Goal: Information Seeking & Learning: Find specific fact

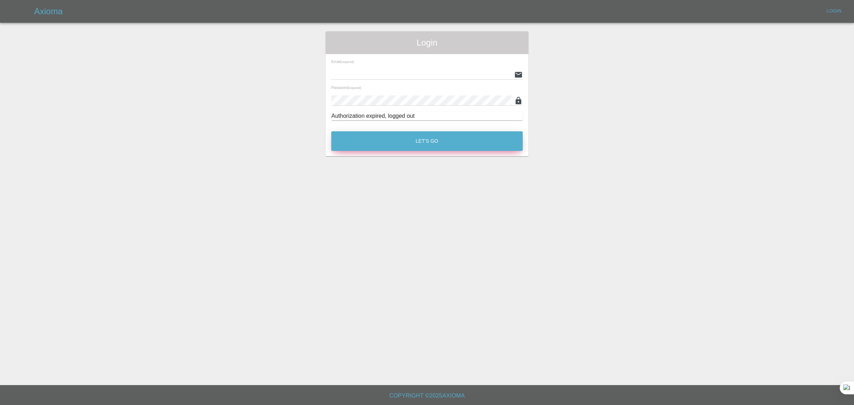
type input "[EMAIL_ADDRESS][DOMAIN_NAME]"
click at [422, 137] on button "Let's Go" at bounding box center [426, 141] width 191 height 20
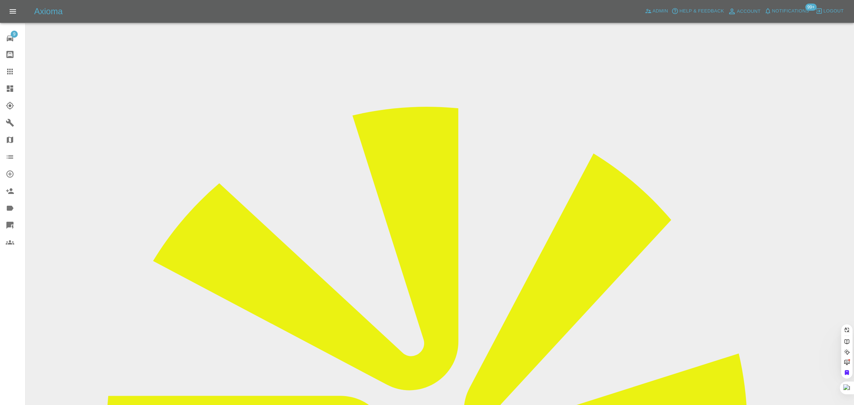
paste input "sam.jones@bri-stor.co.uk"
type input "sam.jones@bri-stor.co.uk"
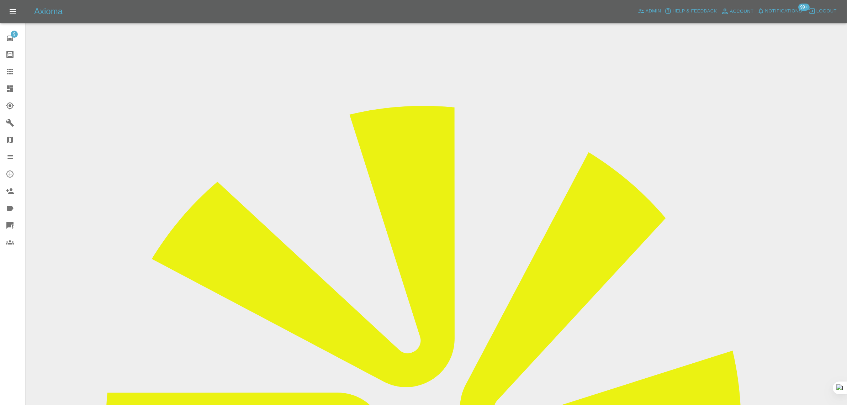
drag, startPoint x: 421, startPoint y: 208, endPoint x: 454, endPoint y: 198, distance: 34.2
copy td "Sam Jones"
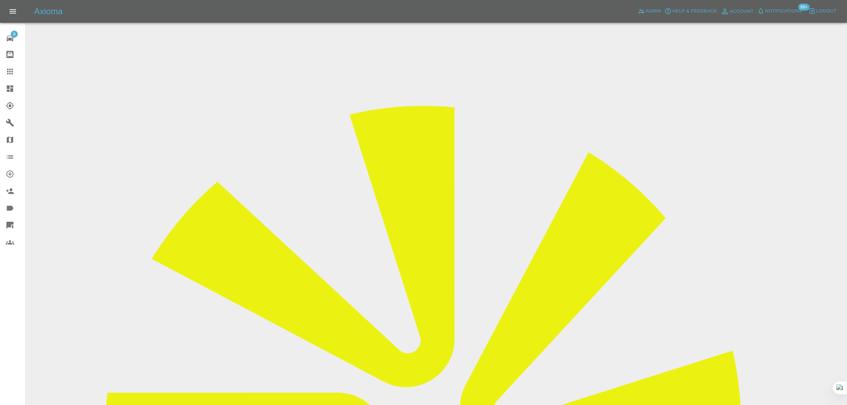
drag, startPoint x: 422, startPoint y: 127, endPoint x: 456, endPoint y: 121, distance: 35.3
copy td "LA25OTU"
drag, startPoint x: 680, startPoint y: 109, endPoint x: 745, endPoint y: 106, distance: 64.8
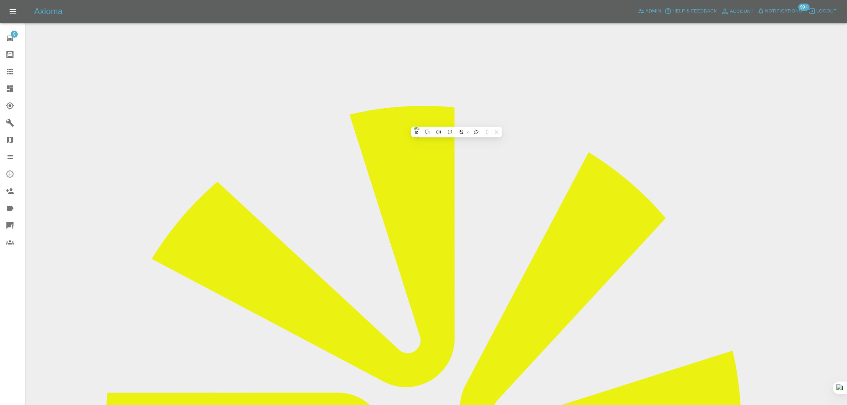
copy td "Smart Tech Repairs"
click at [11, 66] on link "Claims" at bounding box center [12, 71] width 25 height 17
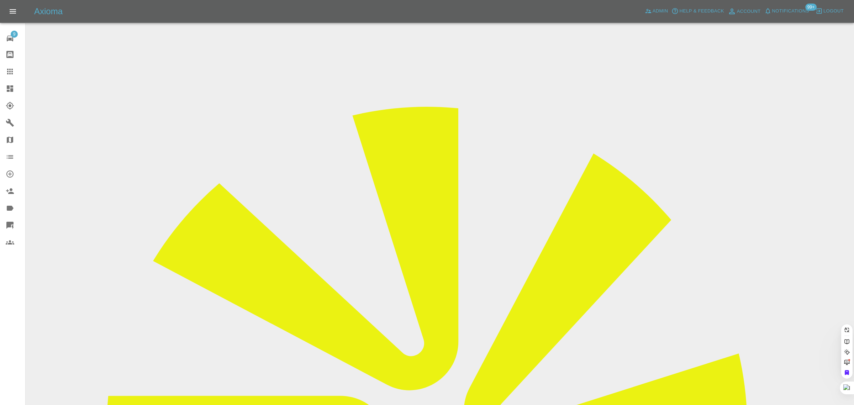
paste input "ct.manager@tlc-direct.co.uk"
type input "ct.manager@tlc-direct.co.uk"
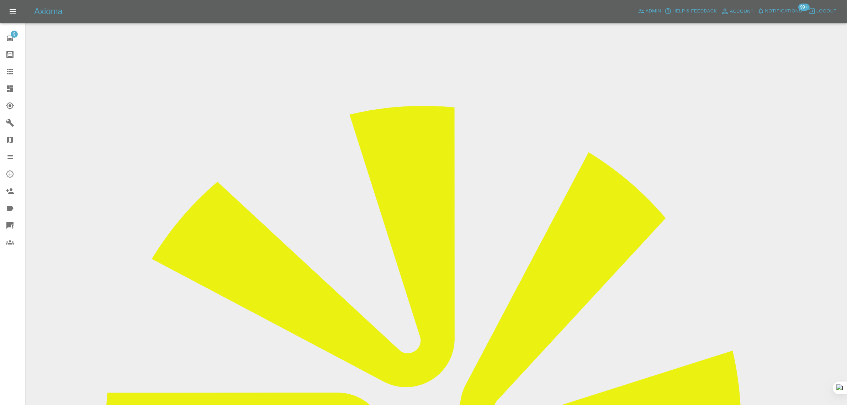
drag, startPoint x: 402, startPoint y: 205, endPoint x: 442, endPoint y: 203, distance: 40.2
copy tr "Richard Bovis"
click at [10, 70] on icon at bounding box center [10, 71] width 9 height 9
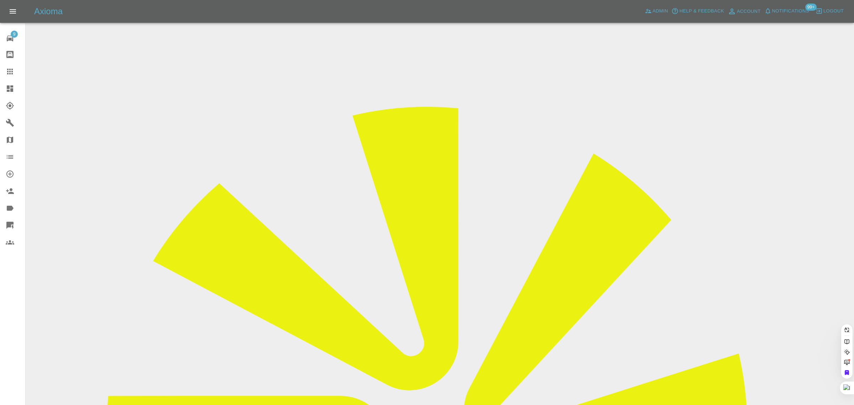
paste input "[EMAIL_ADDRESS][DOMAIN_NAME]"
type input "[EMAIL_ADDRESS][DOMAIN_NAME]"
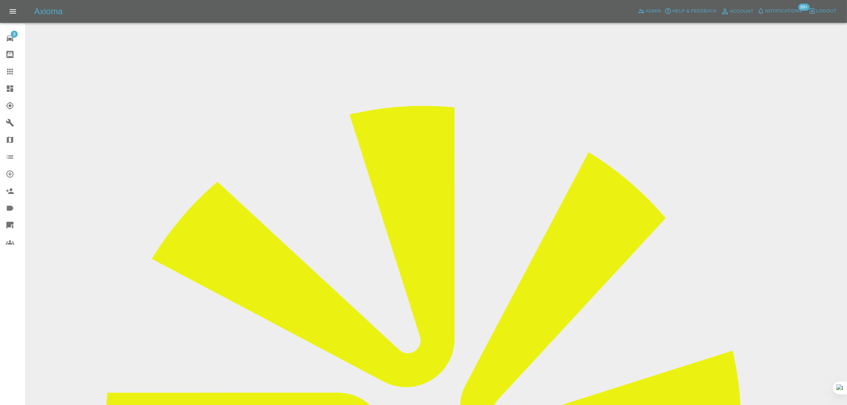
drag, startPoint x: 425, startPoint y: 203, endPoint x: 472, endPoint y: 205, distance: 46.6
copy tr "[PERSON_NAME]"
drag, startPoint x: 429, startPoint y: 126, endPoint x: 459, endPoint y: 123, distance: 30.0
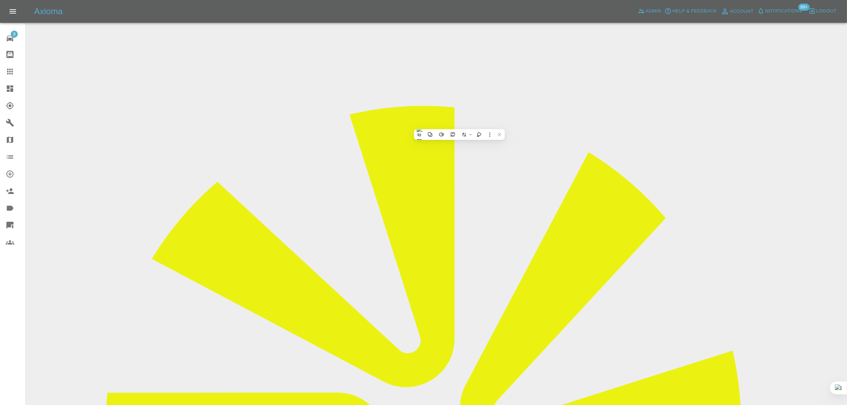
copy td "WE64STY"
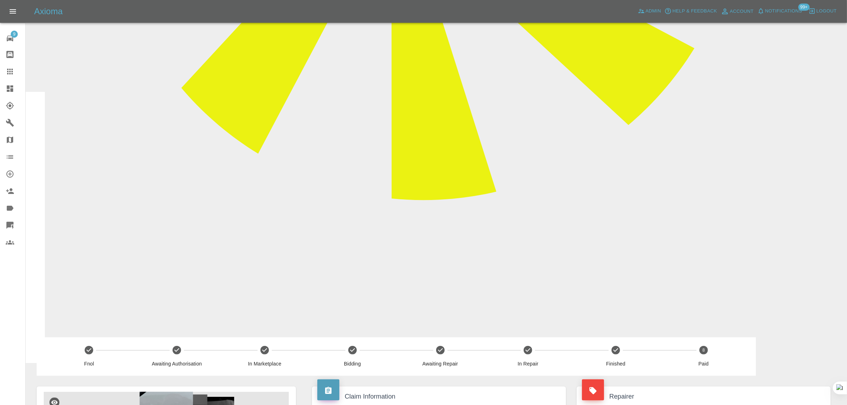
scroll to position [614, 0]
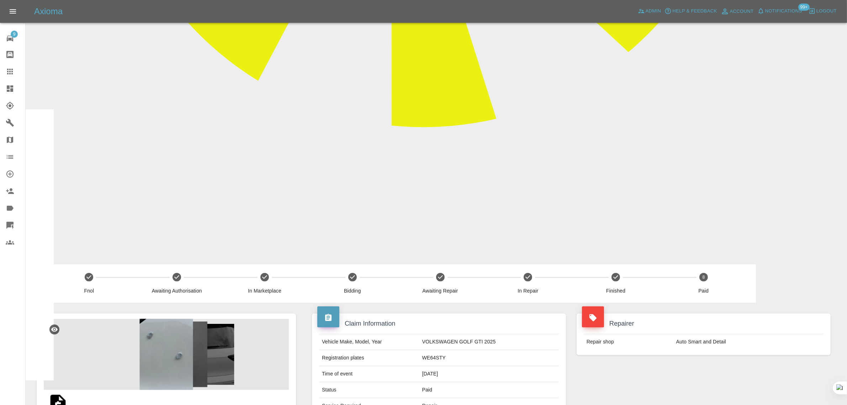
drag, startPoint x: 360, startPoint y: 311, endPoint x: 414, endPoint y: 312, distance: 53.4
copy p "Repair - Tailgate"
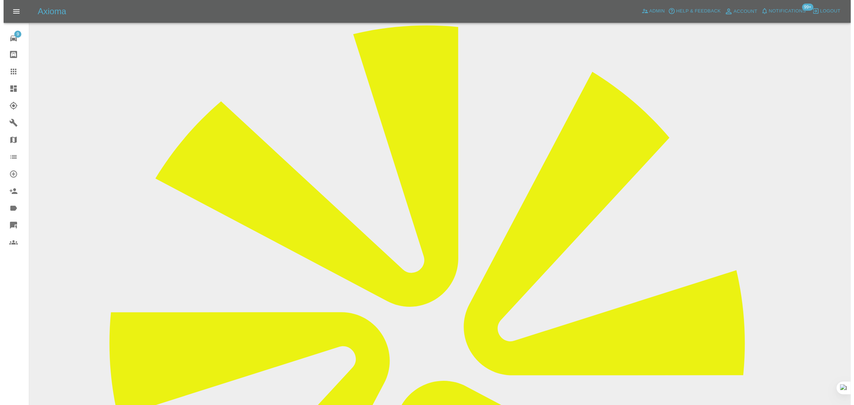
scroll to position [0, 0]
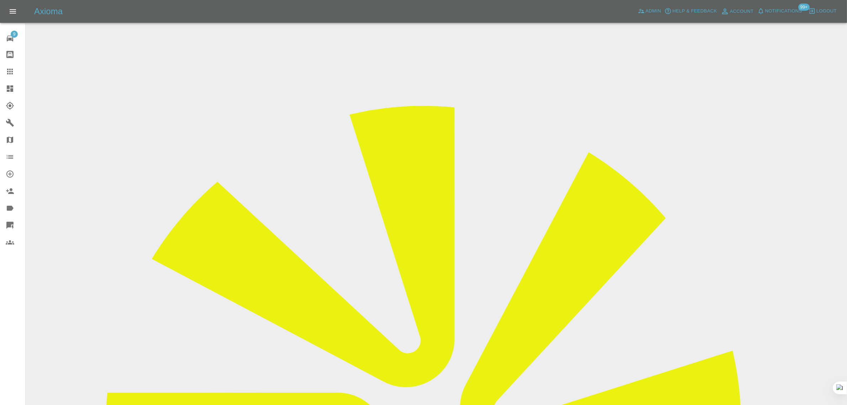
click at [8, 69] on icon at bounding box center [10, 72] width 6 height 6
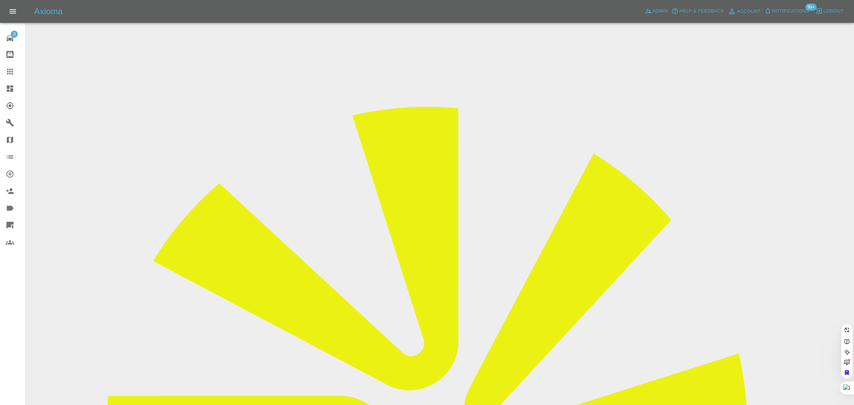
paste input "HG73 JYZ"
type input "HG73 JYZ"
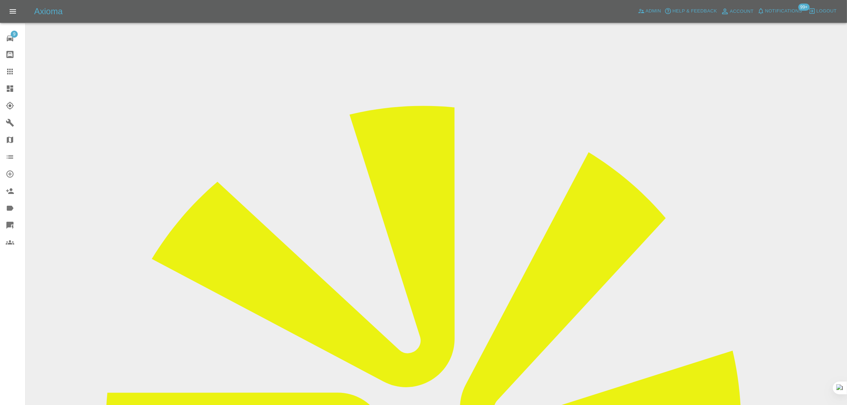
drag, startPoint x: 403, startPoint y: 205, endPoint x: 438, endPoint y: 200, distance: 35.2
copy td "Chris Hughes"
click at [14, 72] on icon at bounding box center [10, 71] width 9 height 9
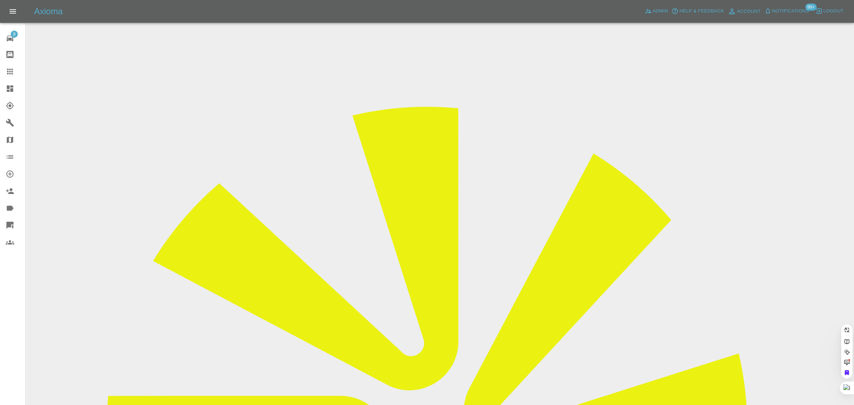
paste input "samara@trackershop-uk.com"
type input "samara@trackershop-uk.co"
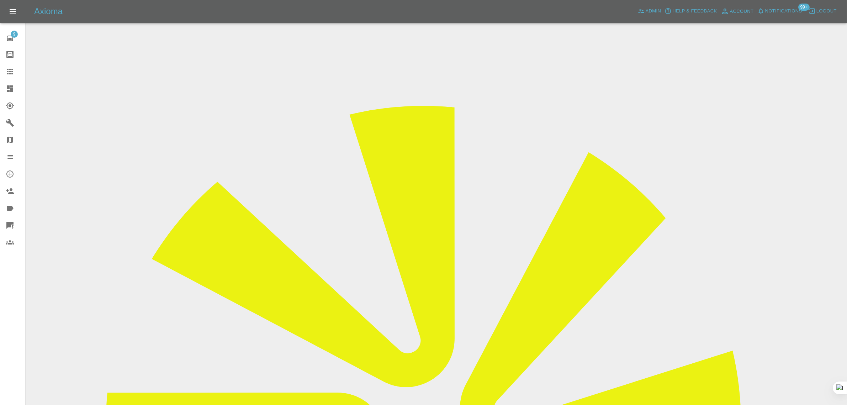
drag, startPoint x: 427, startPoint y: 207, endPoint x: 461, endPoint y: 205, distance: 34.6
copy td "Liam Stone"
click at [10, 67] on link "Claims" at bounding box center [12, 71] width 25 height 17
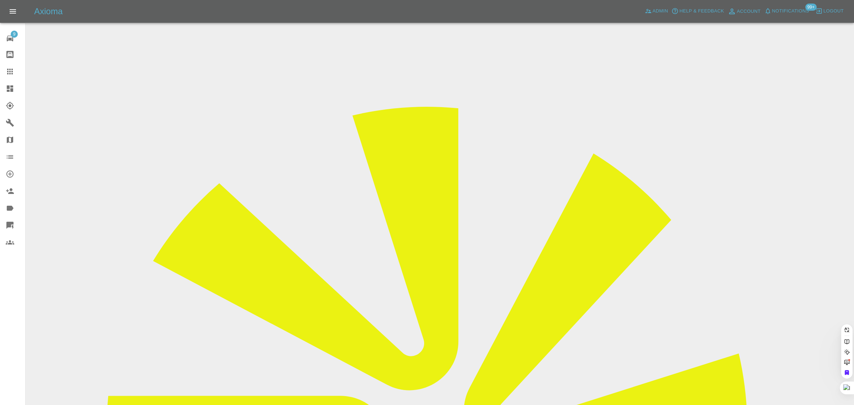
paste input "roger.sturdy@me.com"
type input "roger.sturdy@me.com"
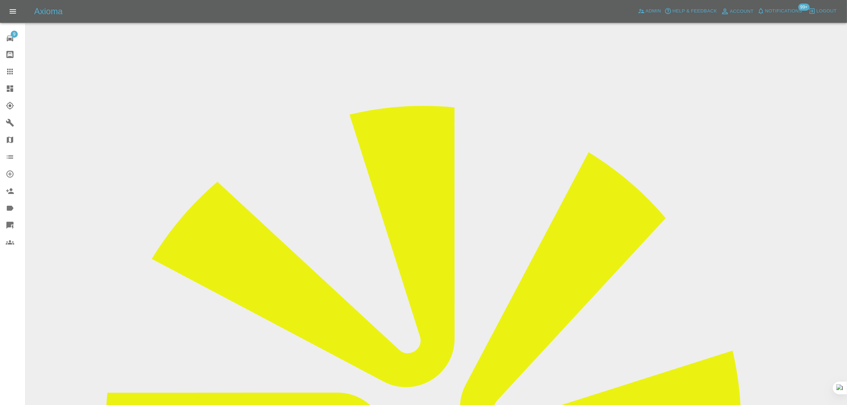
drag, startPoint x: 448, startPoint y: 205, endPoint x: 493, endPoint y: 206, distance: 45.2
copy tr "Roger Sturdy"
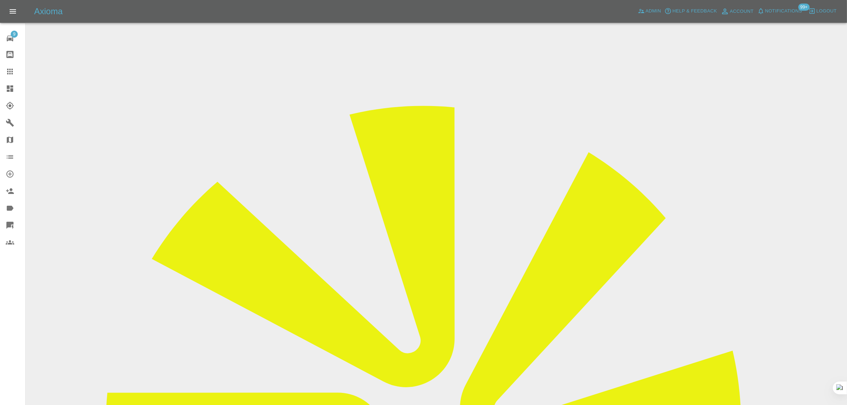
drag, startPoint x: 448, startPoint y: 240, endPoint x: 504, endPoint y: 222, distance: 58.8
copy td "roger.sturdy@me.com"
drag, startPoint x: 674, startPoint y: 106, endPoint x: 735, endPoint y: 111, distance: 61.4
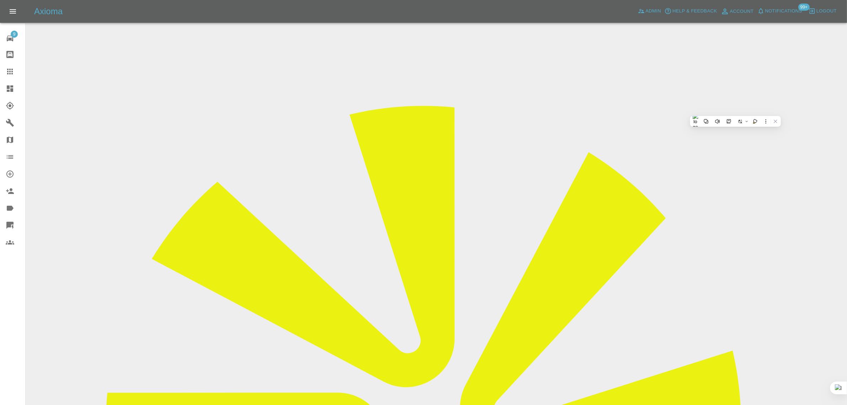
copy td "1st Class Mobile Repair"
drag, startPoint x: 428, startPoint y: 236, endPoint x: 520, endPoint y: 242, distance: 92.0
copy td "[EMAIL_ADDRESS][DOMAIN_NAME]"
drag, startPoint x: 435, startPoint y: 235, endPoint x: 506, endPoint y: 246, distance: 71.7
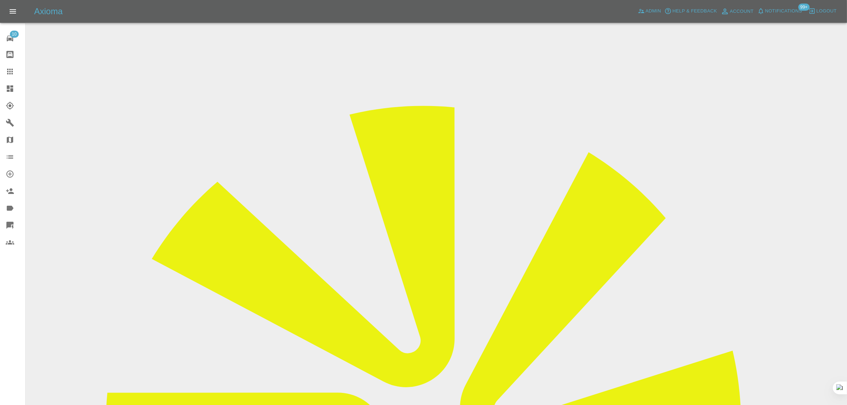
copy tbody "Vehicle Make, Model, Year FIAT 500 2019 Registration plates KT19DSU Time of eve…"
drag, startPoint x: 438, startPoint y: 125, endPoint x: 482, endPoint y: 123, distance: 44.5
copy td "KT19DSU"
